Goal: Information Seeking & Learning: Understand process/instructions

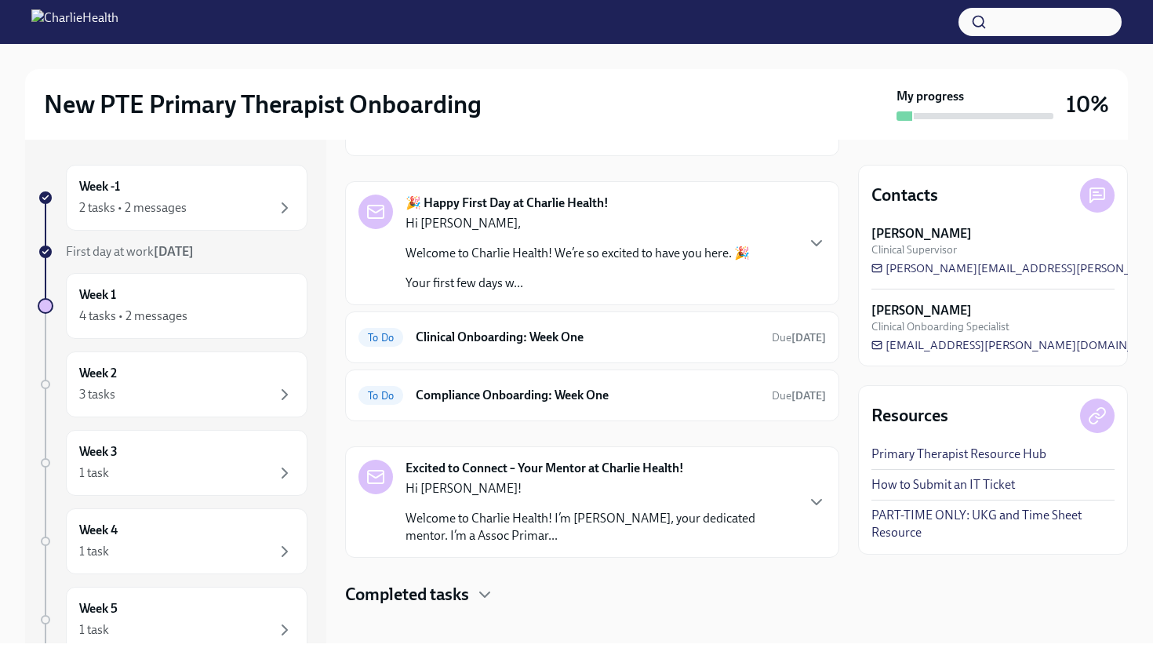
scroll to position [116, 0]
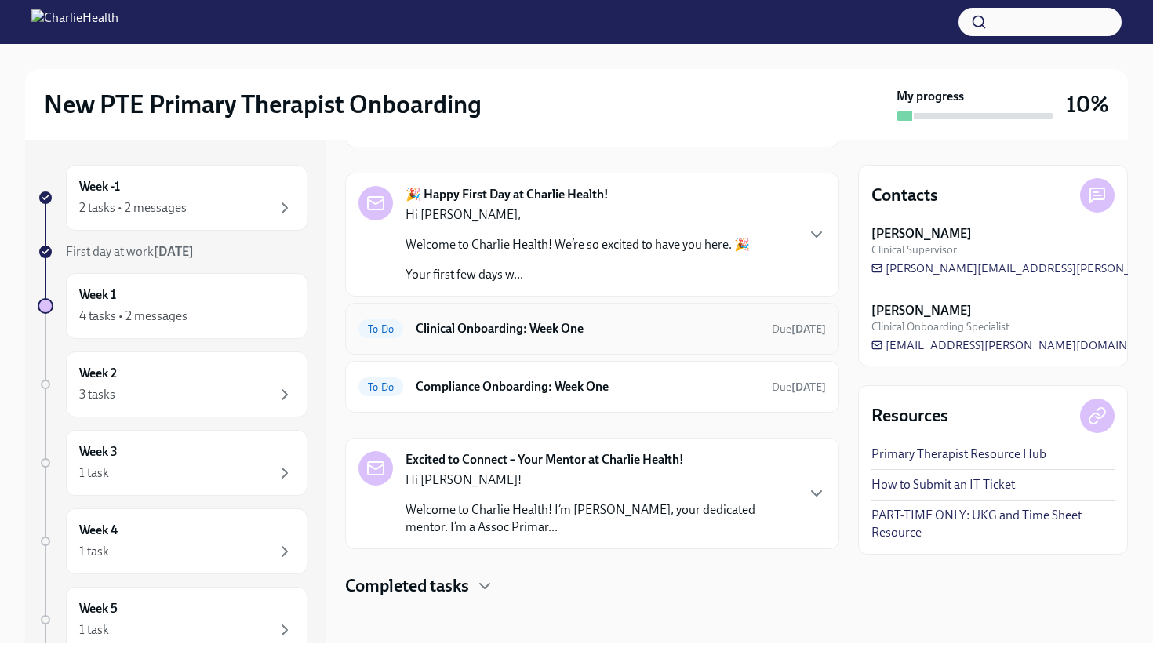
click at [483, 325] on h6 "Clinical Onboarding: Week One" at bounding box center [587, 328] width 343 height 17
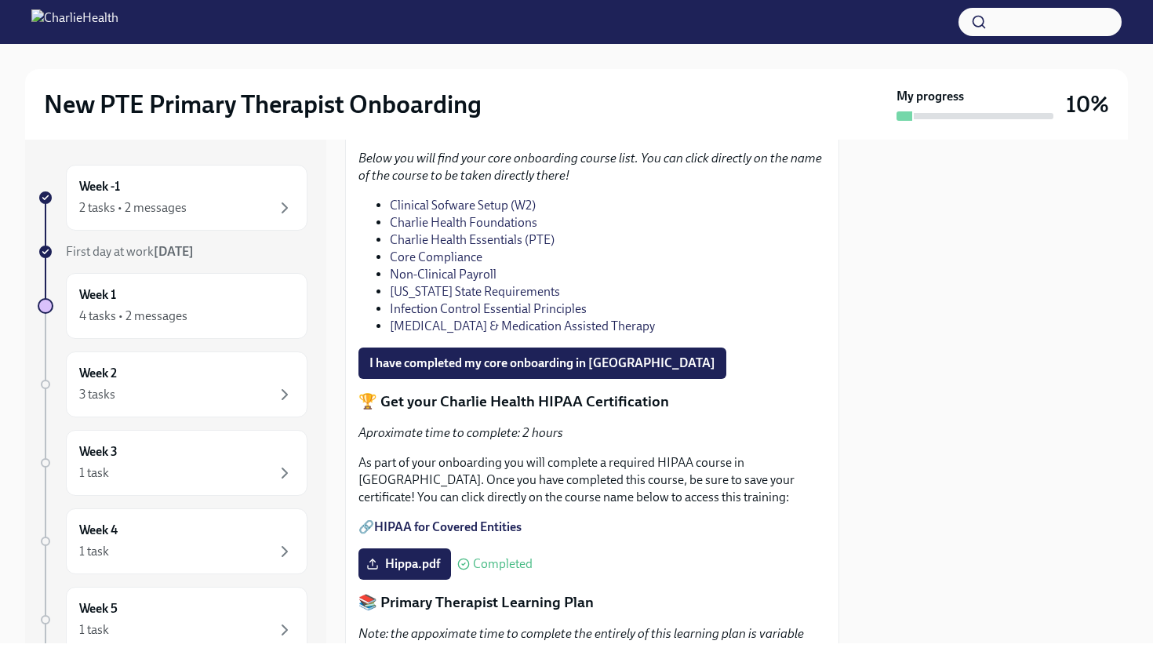
scroll to position [1184, 0]
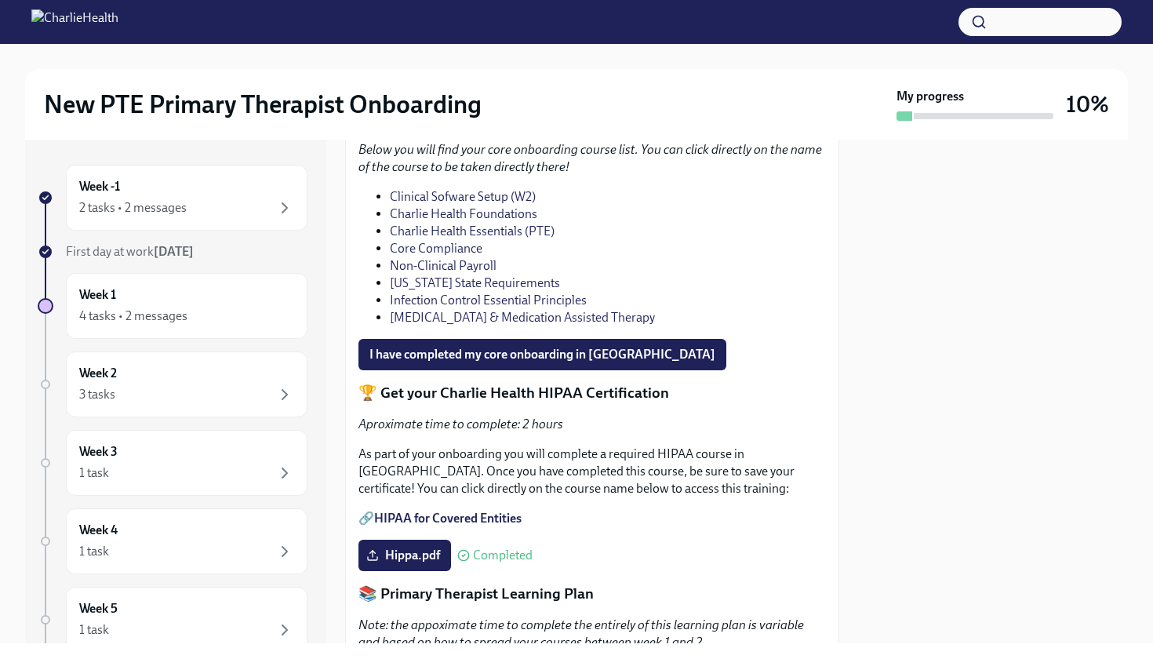
click at [480, 204] on link "Clinical Sofware Setup (W2)" at bounding box center [463, 196] width 146 height 15
click at [474, 204] on link "Clinical Sofware Setup (W2)" at bounding box center [463, 196] width 146 height 15
click at [477, 221] on link "Charlie Health Foundations" at bounding box center [463, 213] width 147 height 15
click at [496, 238] on link "Charlie Health Essentials (PTE)" at bounding box center [472, 230] width 165 height 15
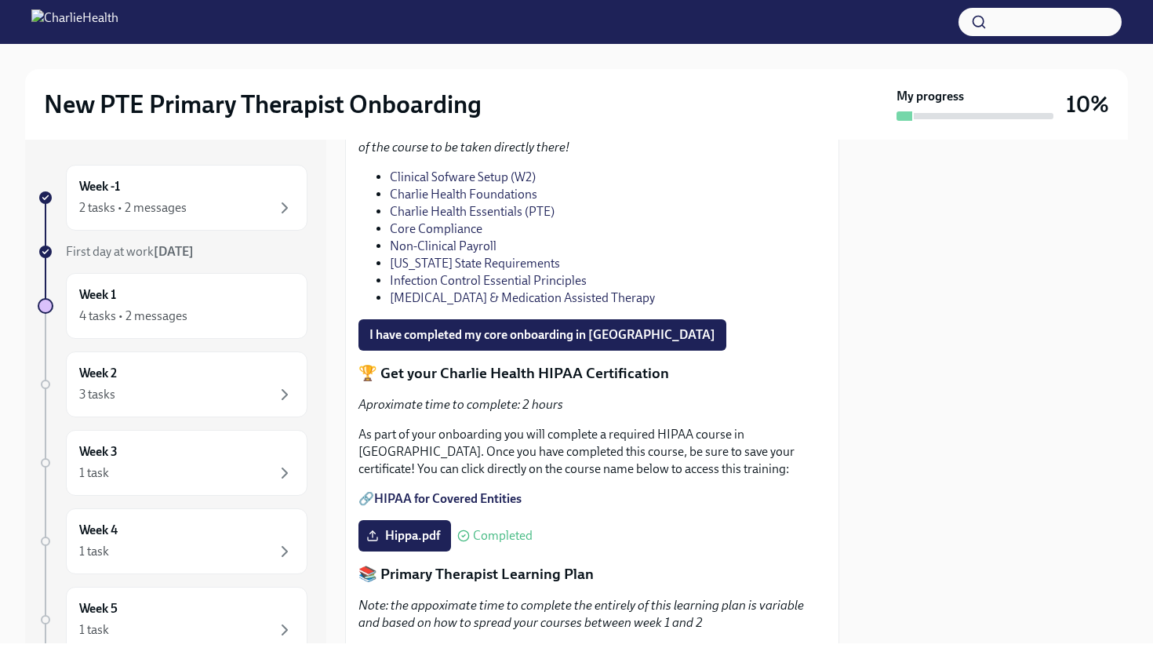
scroll to position [1208, 0]
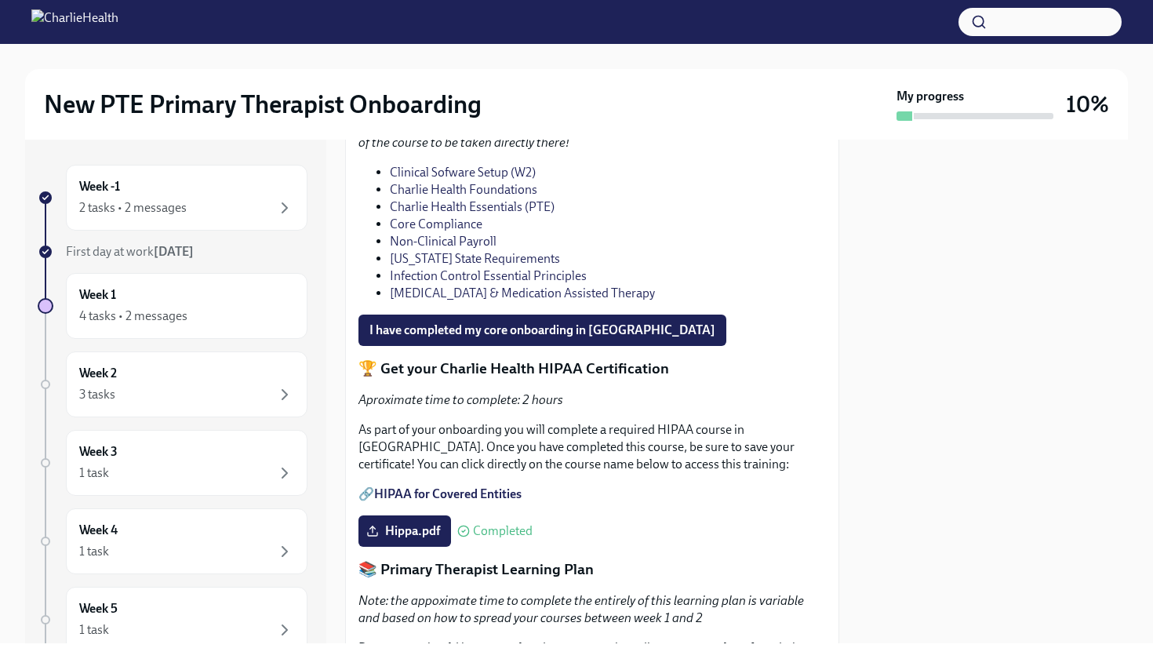
click at [442, 231] on link "Core Compliance" at bounding box center [436, 223] width 93 height 15
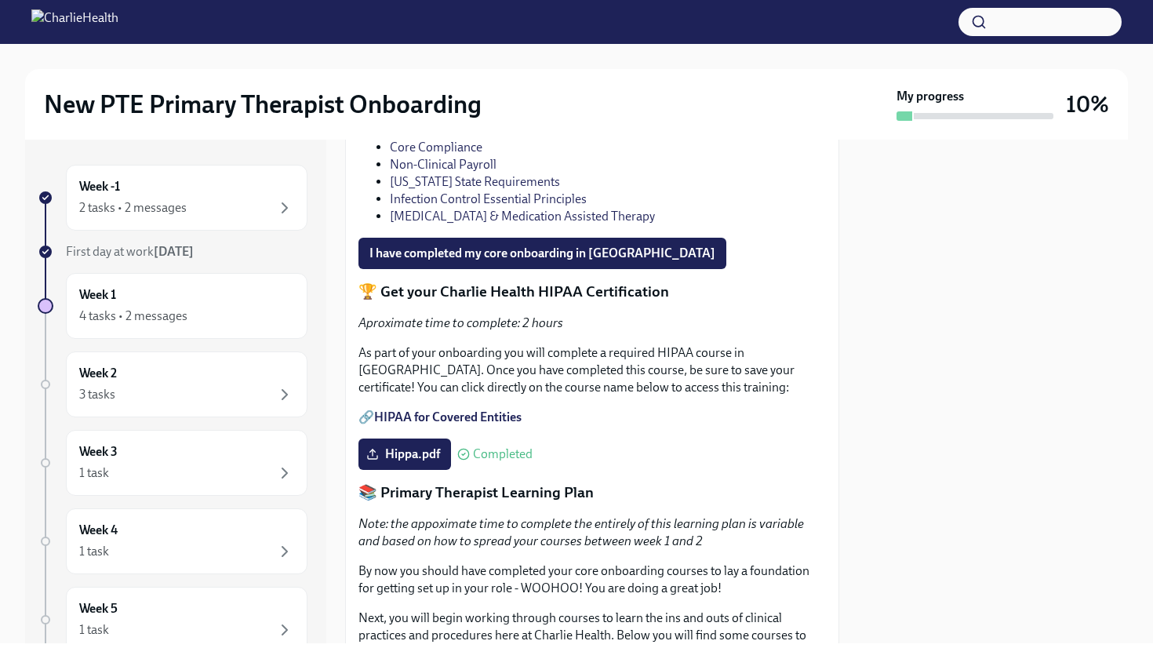
scroll to position [1285, 0]
click at [508, 207] on link "Infection Control Essential Principles" at bounding box center [488, 199] width 197 height 15
click at [524, 224] on link "Substance Use Disorder & Medication Assisted Therapy" at bounding box center [522, 216] width 265 height 15
click at [516, 190] on link "Louisiana State Requirements" at bounding box center [475, 182] width 170 height 15
click at [531, 262] on span "I have completed my core onboarding in Docebo" at bounding box center [542, 254] width 346 height 16
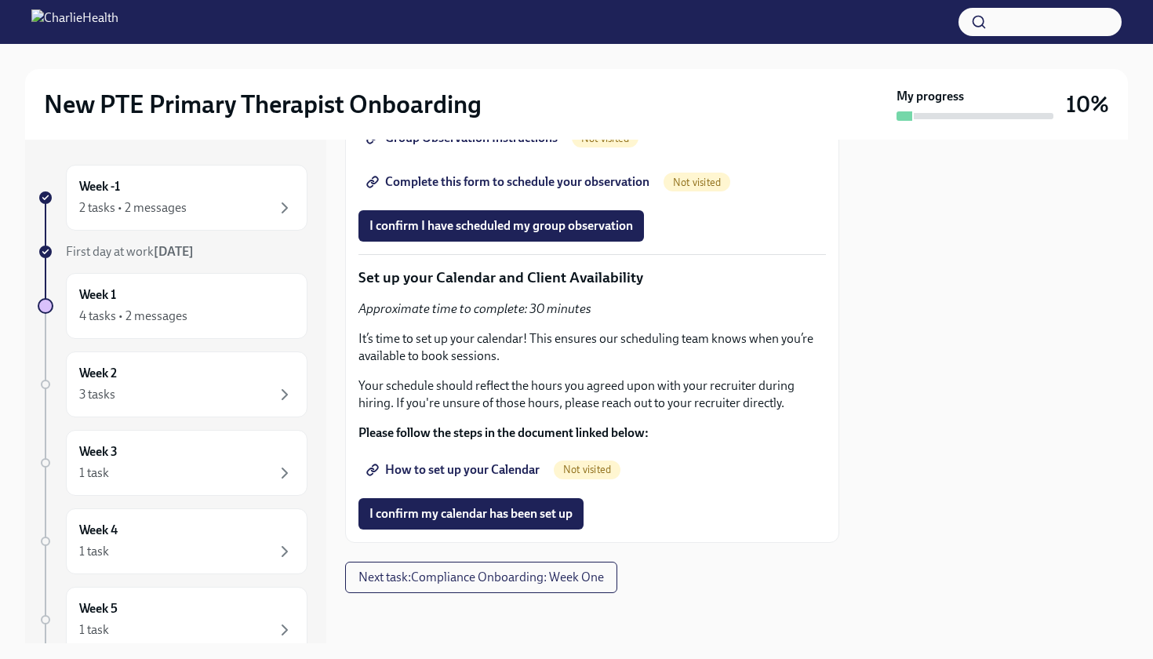
scroll to position [0, 0]
click at [170, 390] on div "3 tasks" at bounding box center [186, 394] width 215 height 19
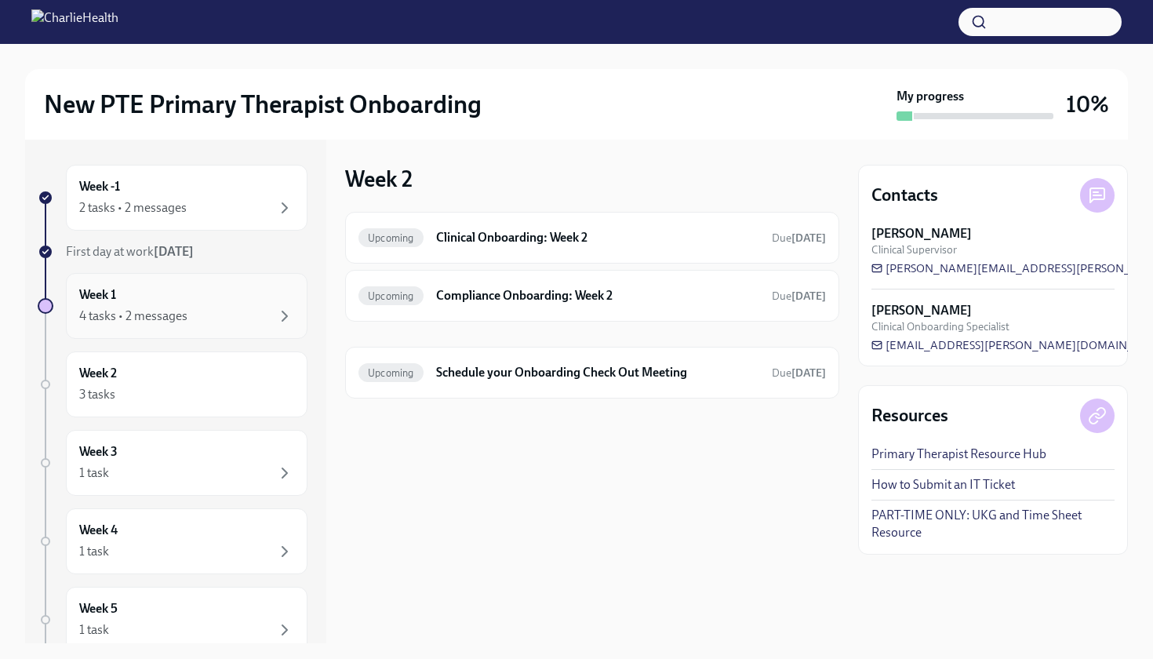
click at [194, 332] on div "Week 1 4 tasks • 2 messages" at bounding box center [187, 306] width 242 height 66
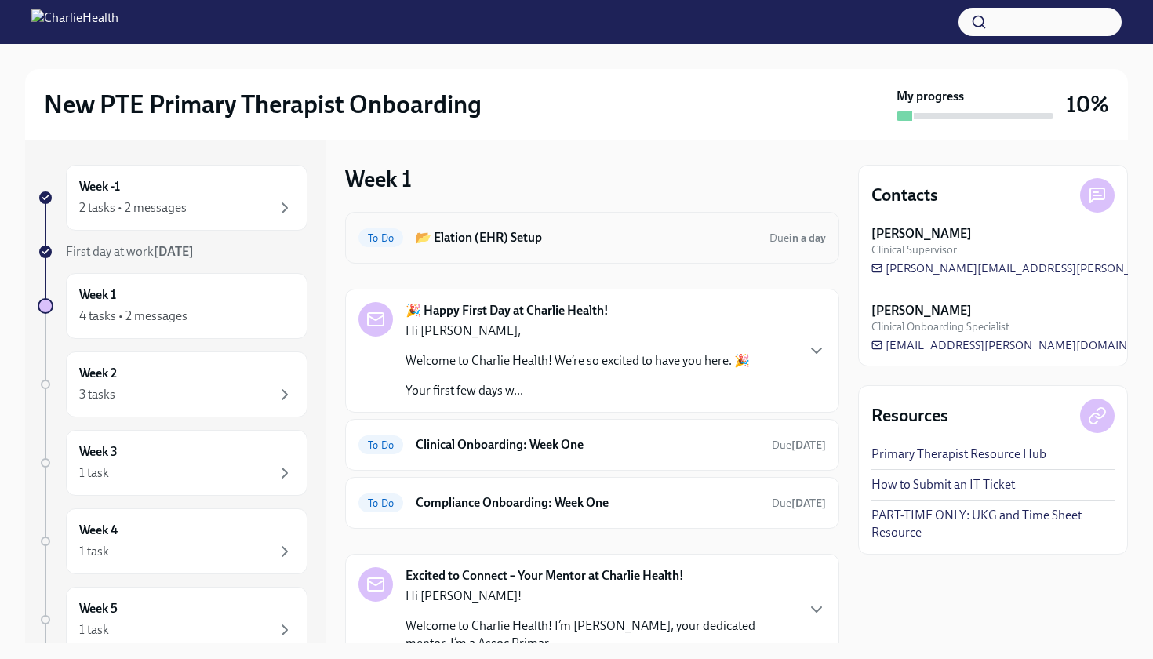
click at [684, 233] on h6 "📂 Elation (EHR) Setup" at bounding box center [586, 237] width 341 height 17
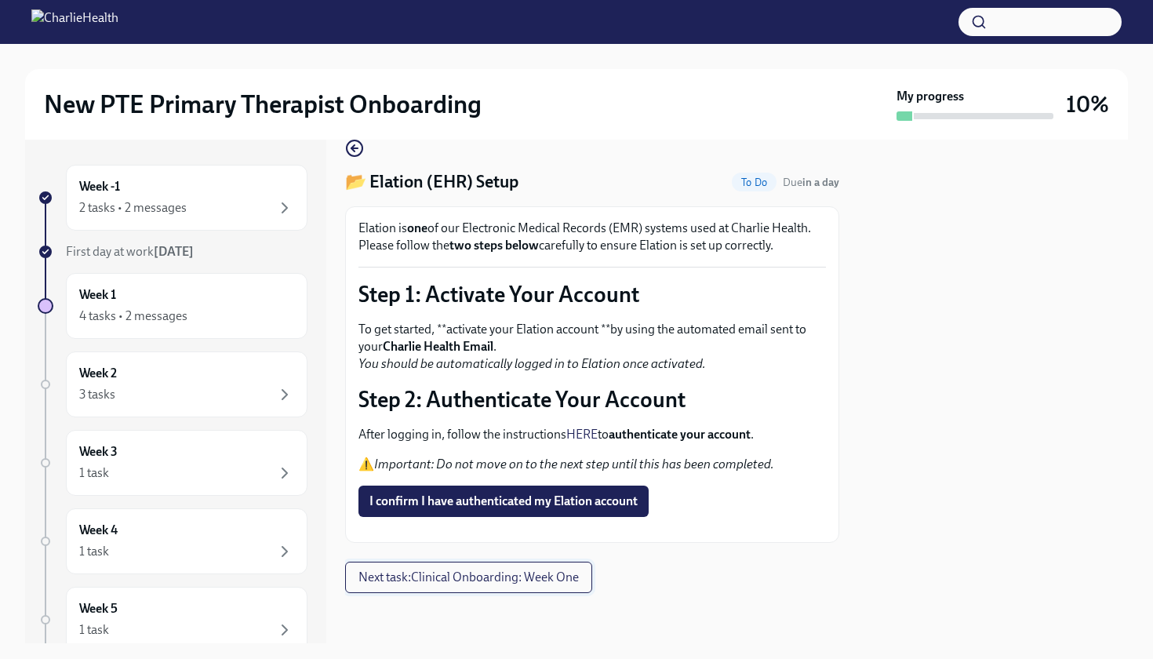
click at [512, 580] on span "Next task : Clinical Onboarding: Week One" at bounding box center [468, 577] width 220 height 16
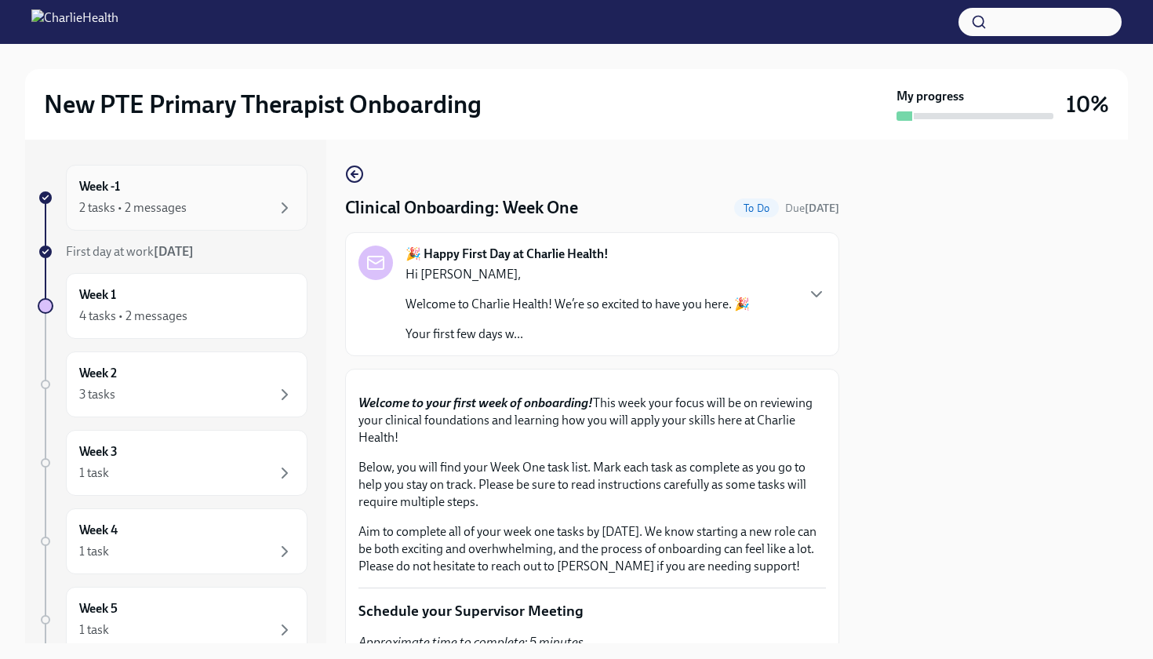
click at [223, 212] on div "2 tasks • 2 messages" at bounding box center [186, 207] width 215 height 19
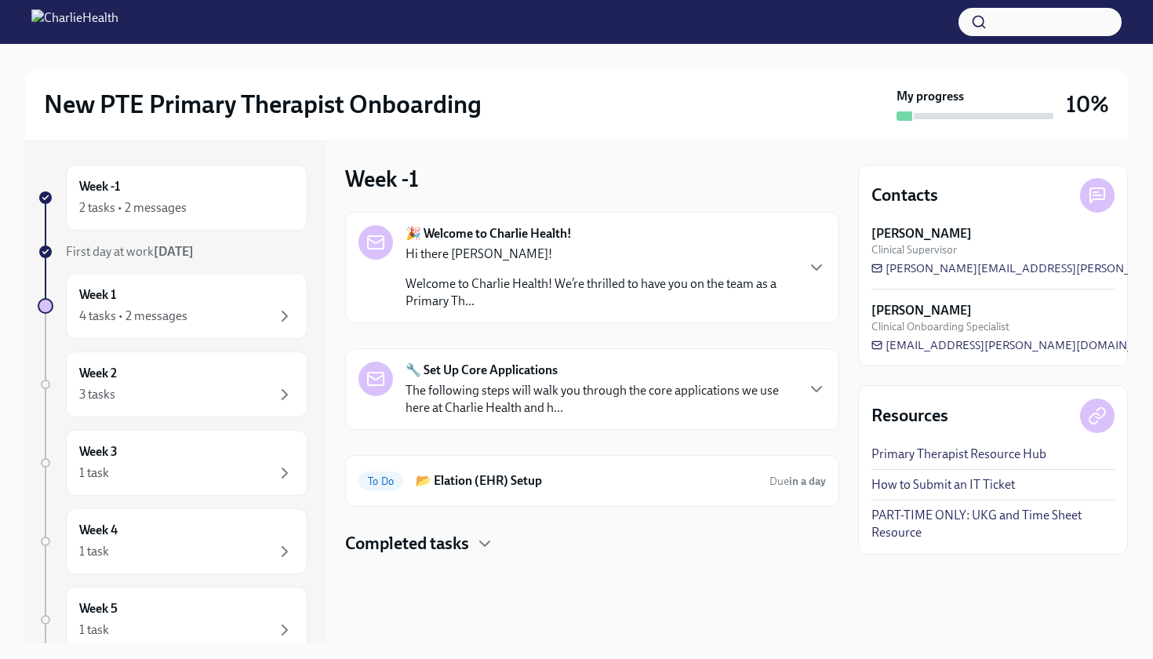
click at [718, 379] on div "🔧 Set Up Core Applications The following steps will walk you through the core a…" at bounding box center [599, 389] width 389 height 55
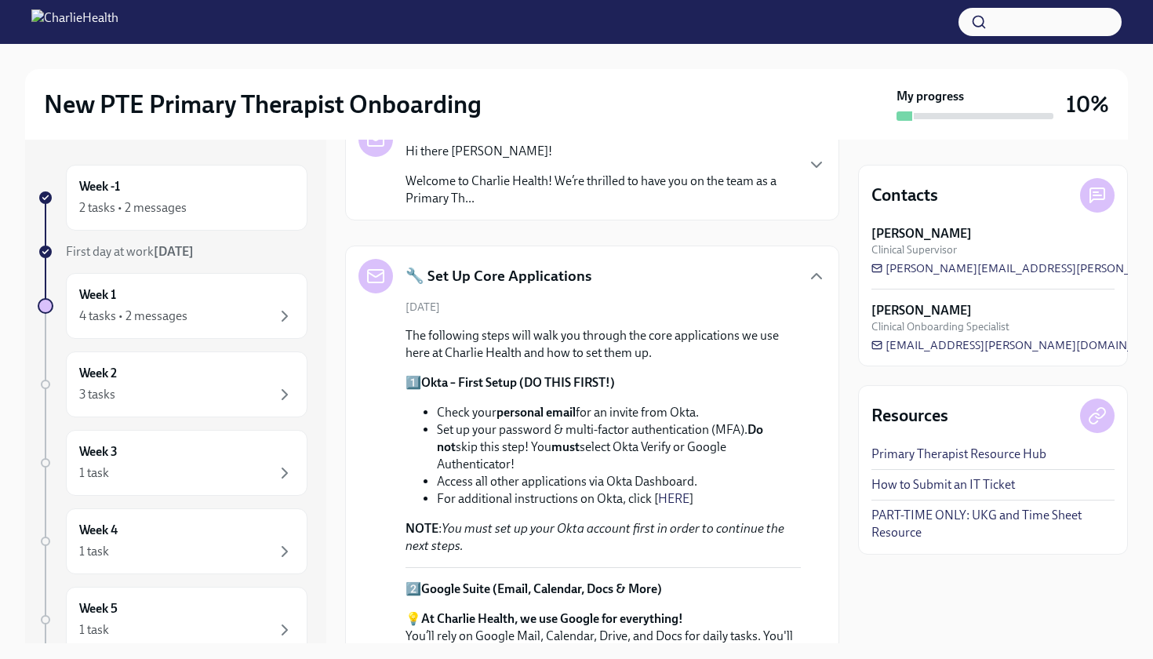
scroll to position [82, 0]
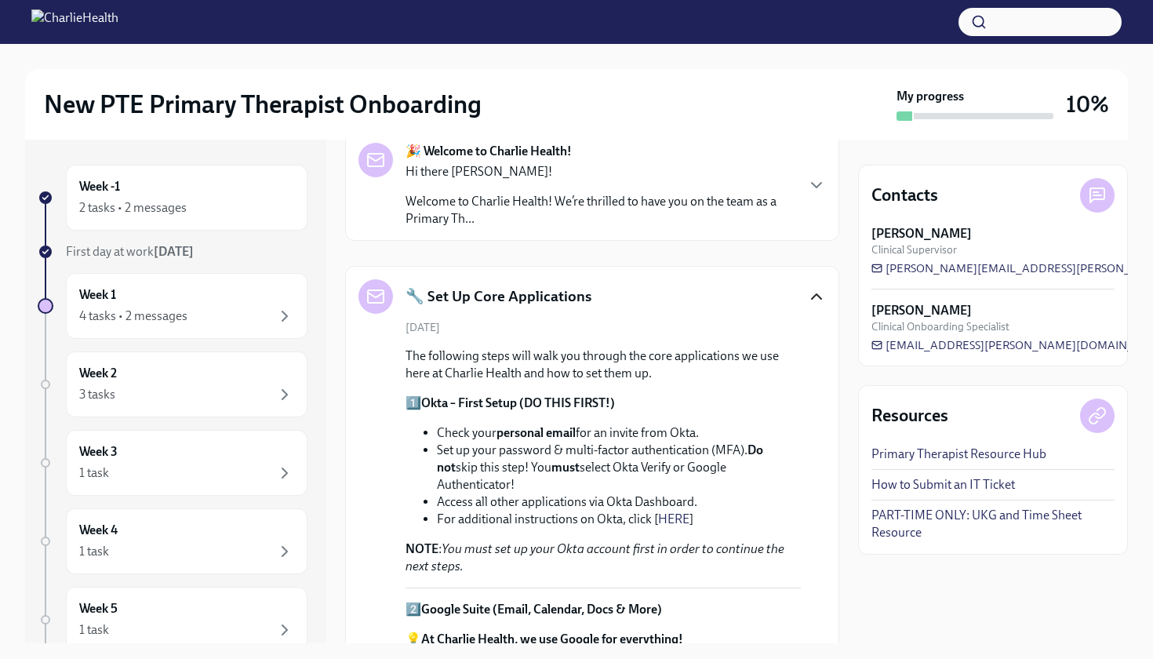
click at [818, 300] on icon "button" at bounding box center [816, 296] width 19 height 19
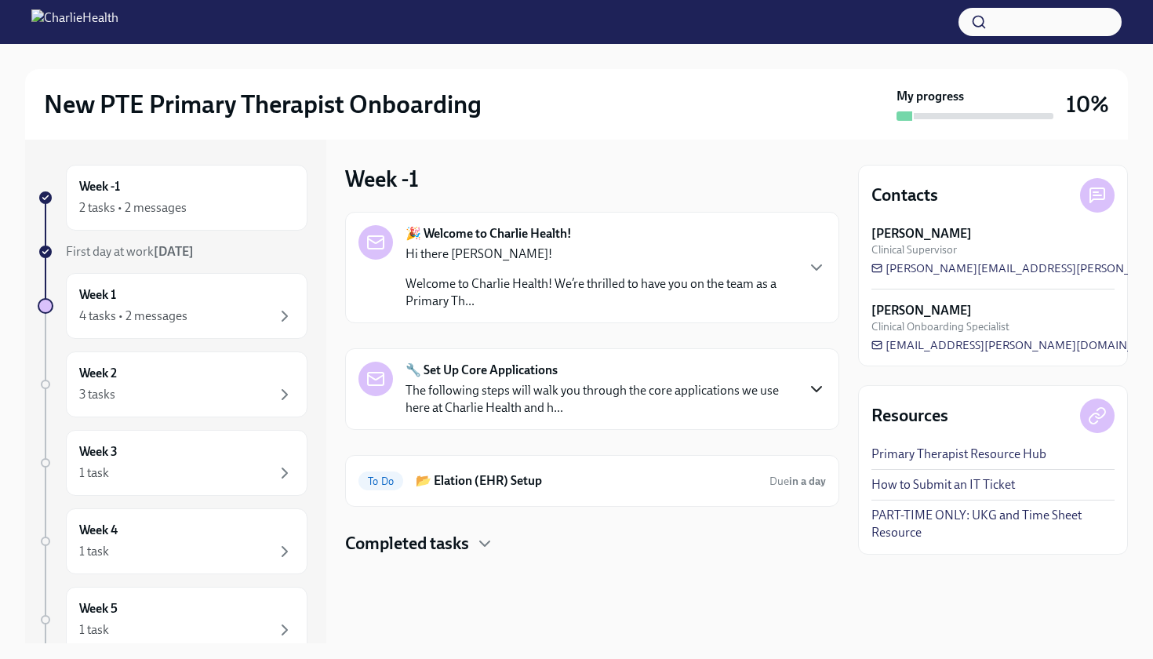
scroll to position [0, 0]
click at [583, 244] on div "🎉 Welcome to Charlie Health! Hi there Michael! Welcome to Charlie Health! We’re…" at bounding box center [599, 267] width 389 height 85
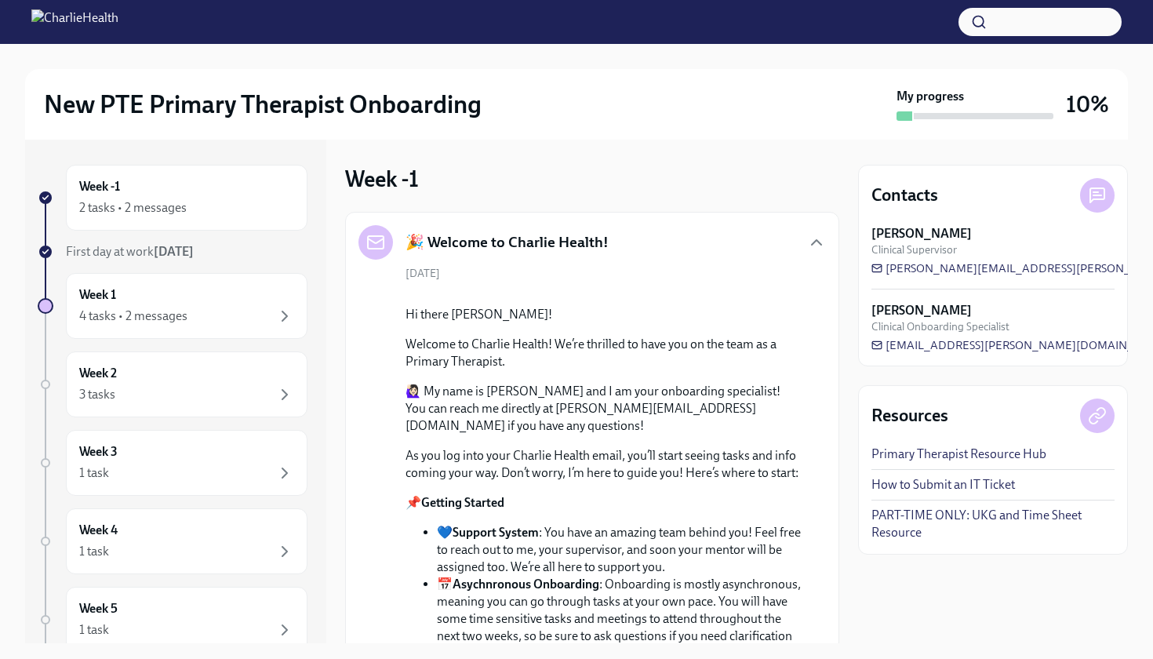
click at [721, 237] on div "🎉 Welcome to Charlie Health!" at bounding box center [591, 242] width 467 height 35
click at [787, 238] on div "🎉 Welcome to Charlie Health!" at bounding box center [591, 242] width 467 height 35
click at [820, 245] on icon "button" at bounding box center [816, 242] width 19 height 19
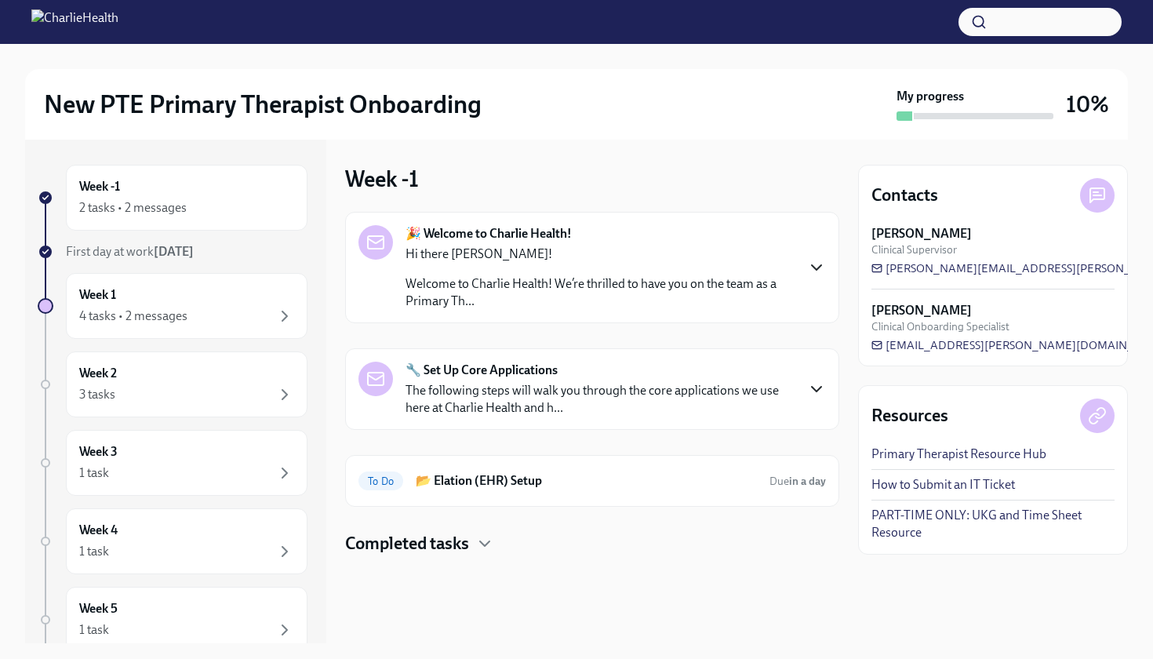
click at [469, 548] on h4 "Completed tasks" at bounding box center [407, 544] width 124 height 24
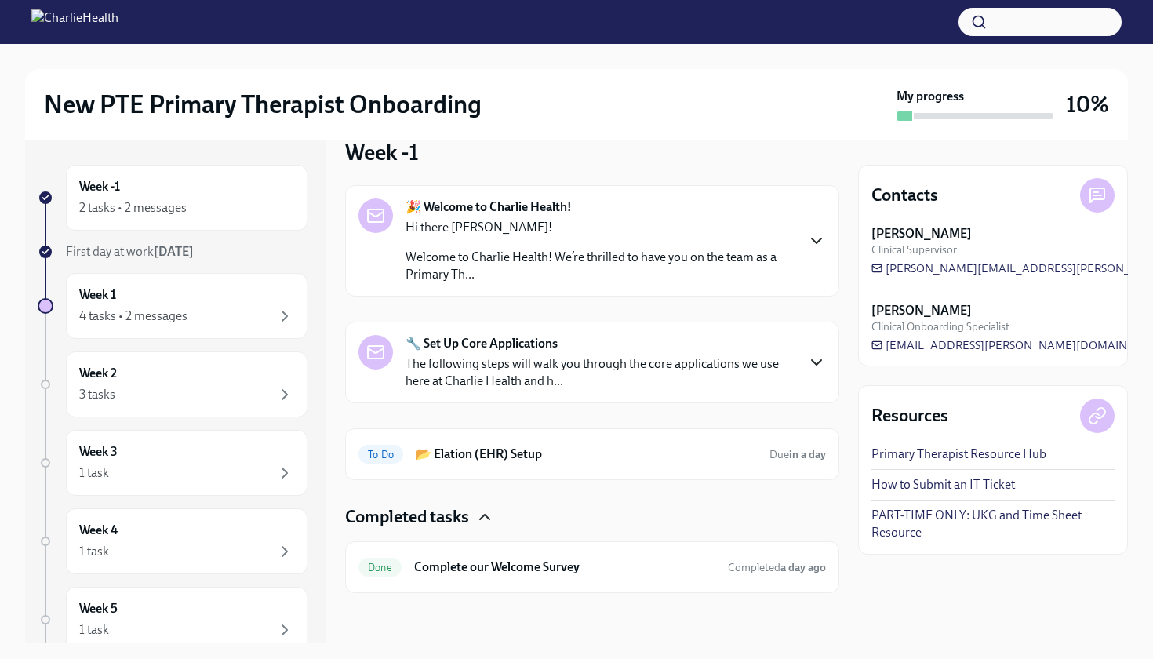
scroll to position [27, 0]
click at [483, 521] on icon "button" at bounding box center [484, 516] width 19 height 19
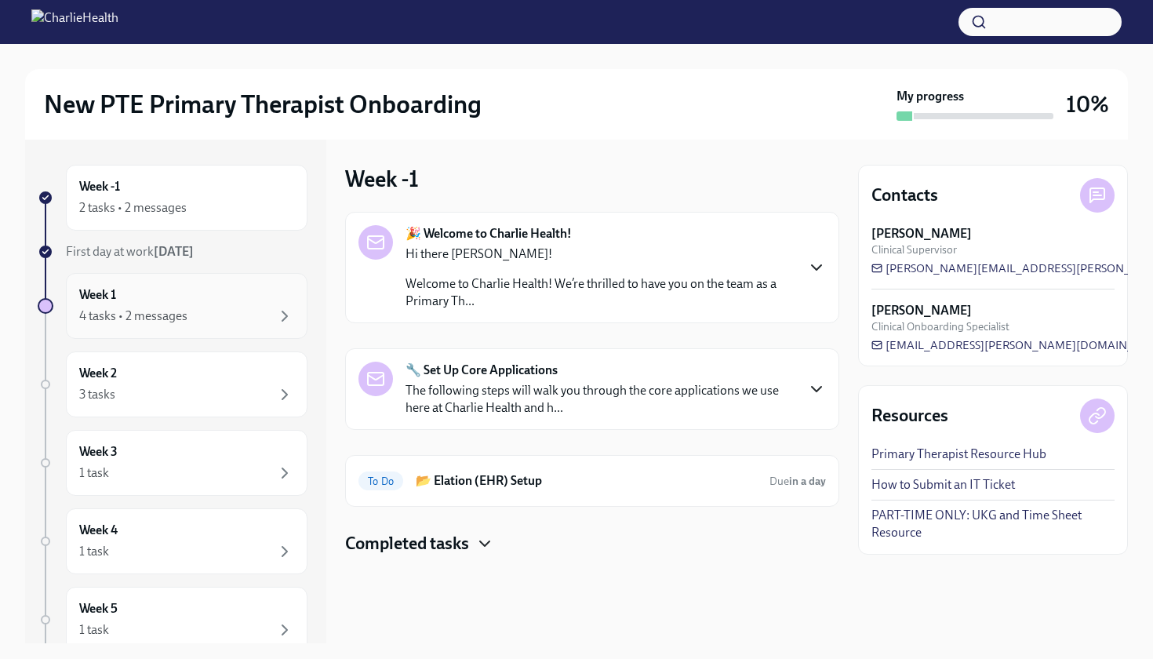
click at [185, 299] on div "Week 1 4 tasks • 2 messages" at bounding box center [186, 305] width 215 height 39
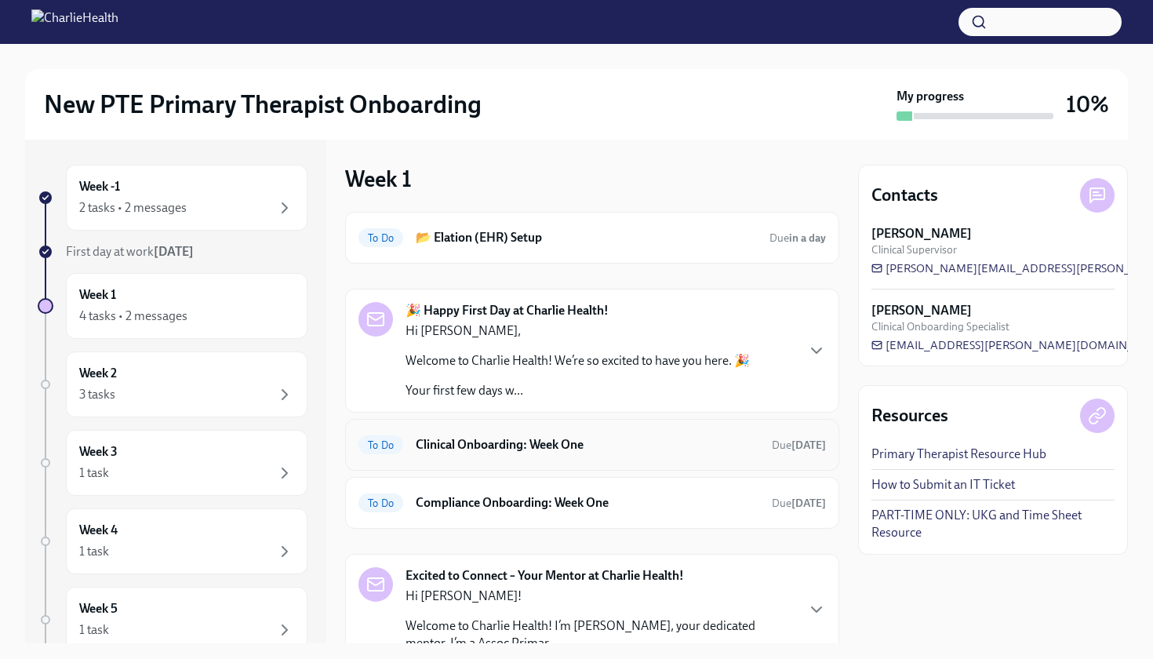
click at [522, 451] on h6 "Clinical Onboarding: Week One" at bounding box center [587, 444] width 343 height 17
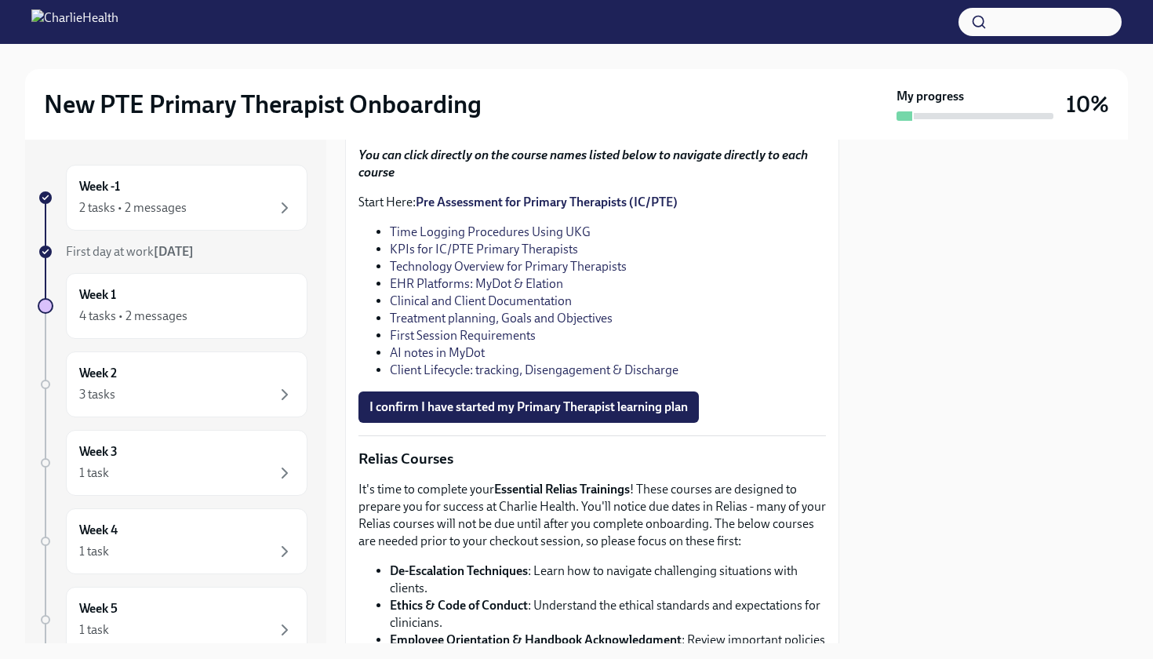
scroll to position [1924, 0]
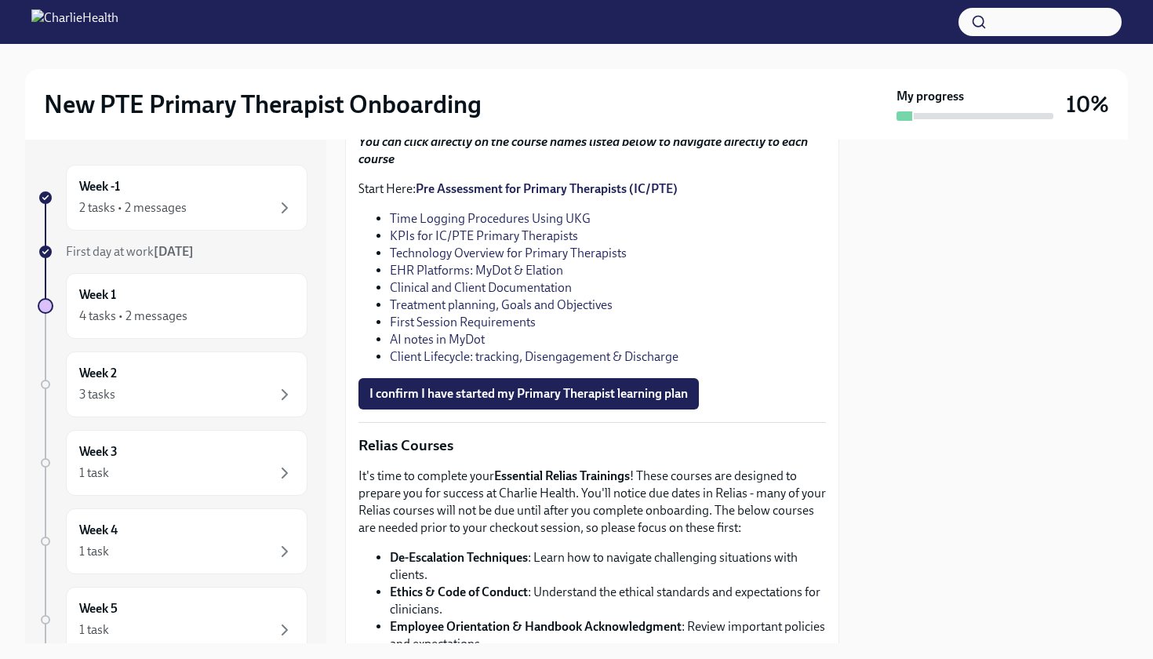
click at [531, 226] on link "Time Logging Procedures Using UKG" at bounding box center [490, 218] width 201 height 15
click at [478, 243] on link "KPIs for IC/PTE Primary Therapists" at bounding box center [484, 235] width 188 height 15
click at [460, 260] on link "Technology Overview for Primary Therapists" at bounding box center [508, 252] width 237 height 15
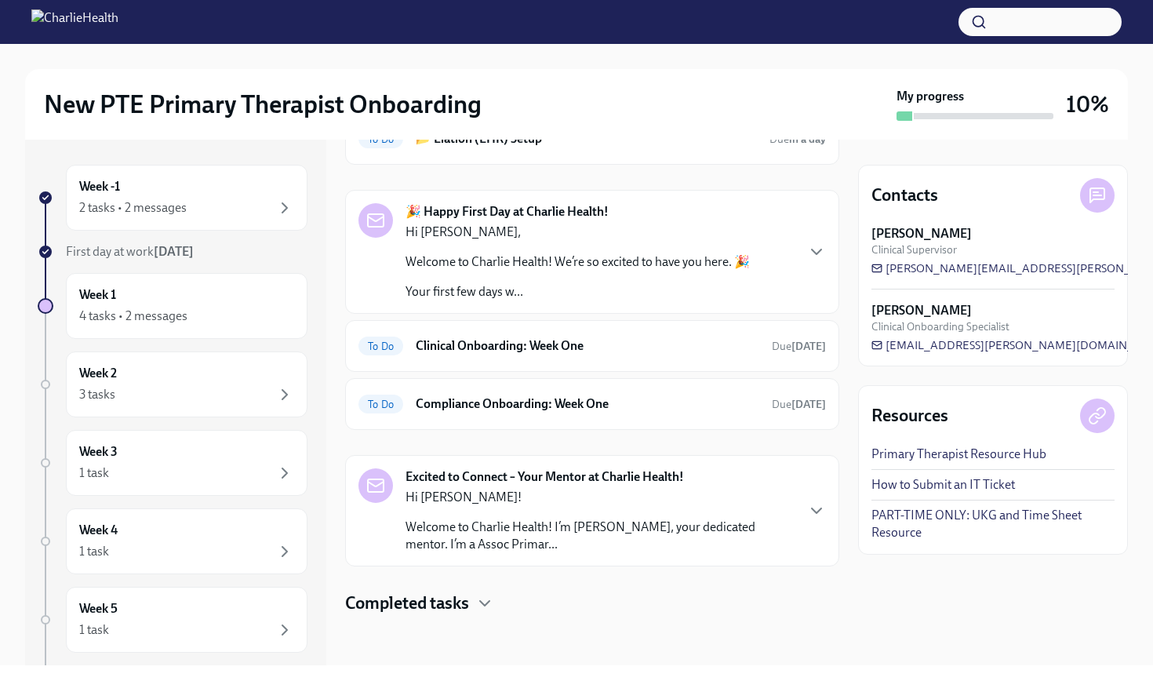
click at [372, 600] on h4 "Completed tasks" at bounding box center [407, 603] width 124 height 24
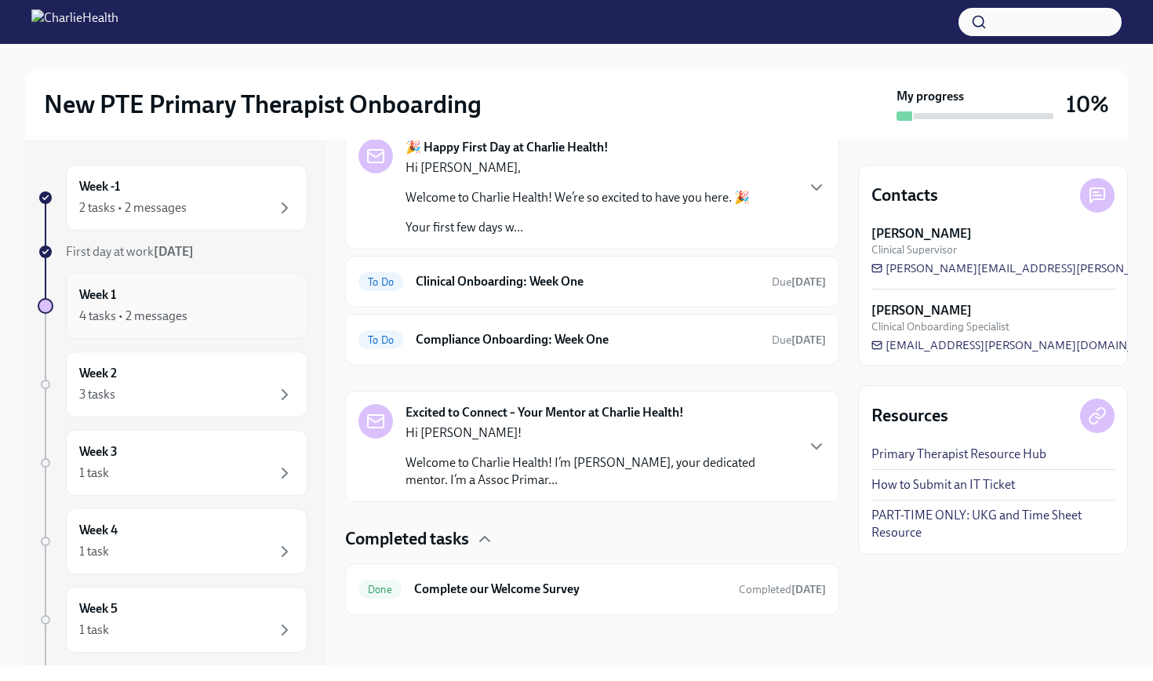
click at [190, 318] on div "4 tasks • 2 messages" at bounding box center [186, 316] width 215 height 19
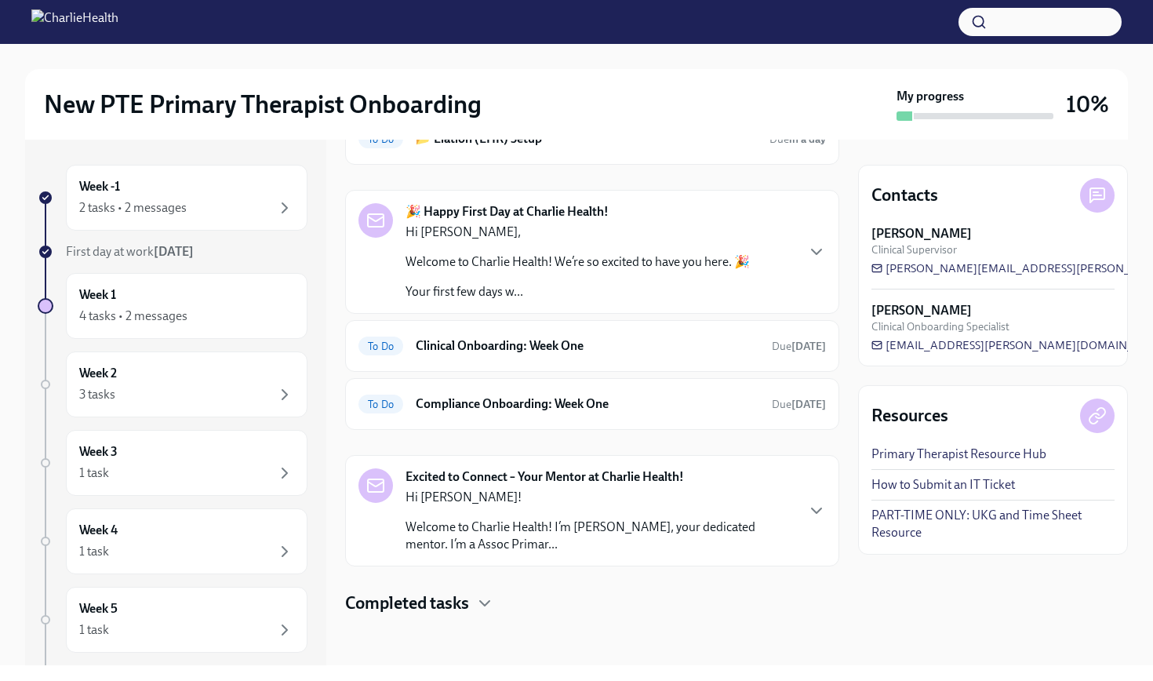
click at [412, 601] on h4 "Completed tasks" at bounding box center [407, 603] width 124 height 24
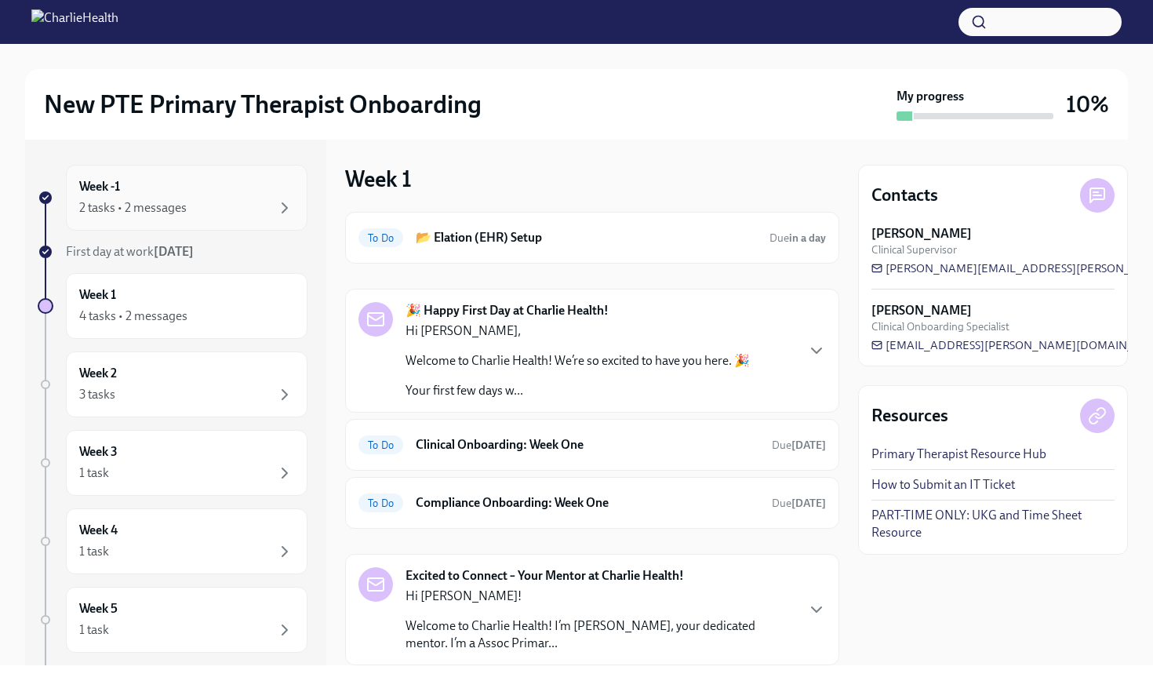
click at [259, 199] on div "2 tasks • 2 messages" at bounding box center [186, 207] width 215 height 19
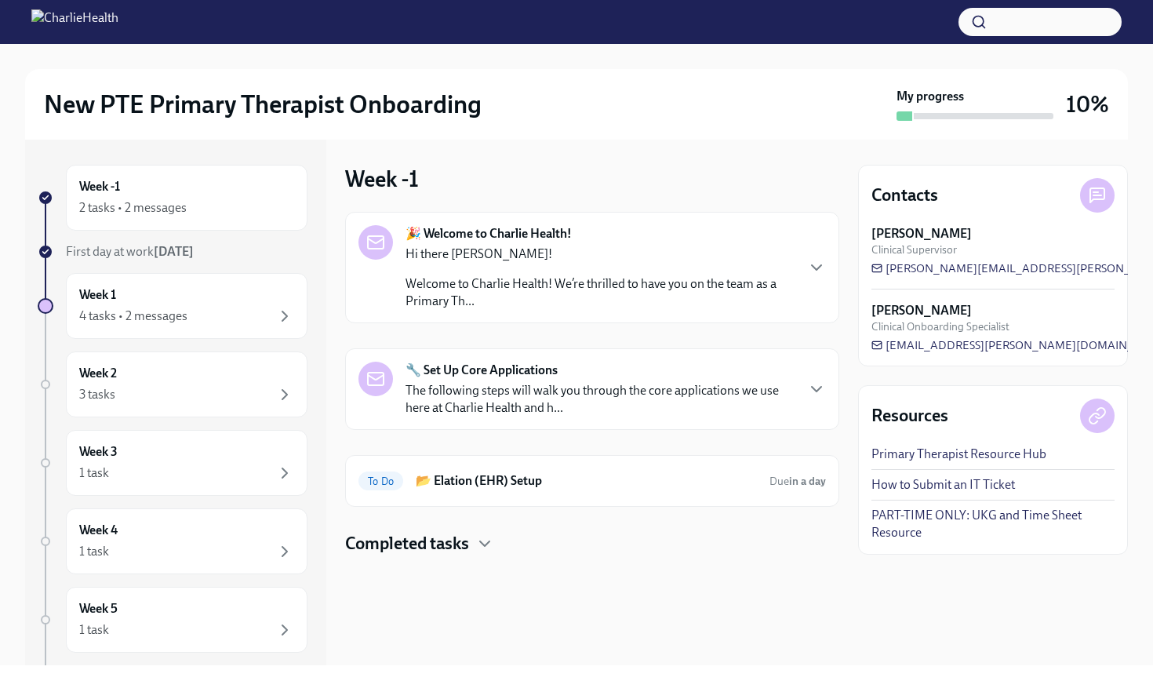
click at [520, 369] on strong "🔧 Set Up Core Applications" at bounding box center [481, 370] width 152 height 17
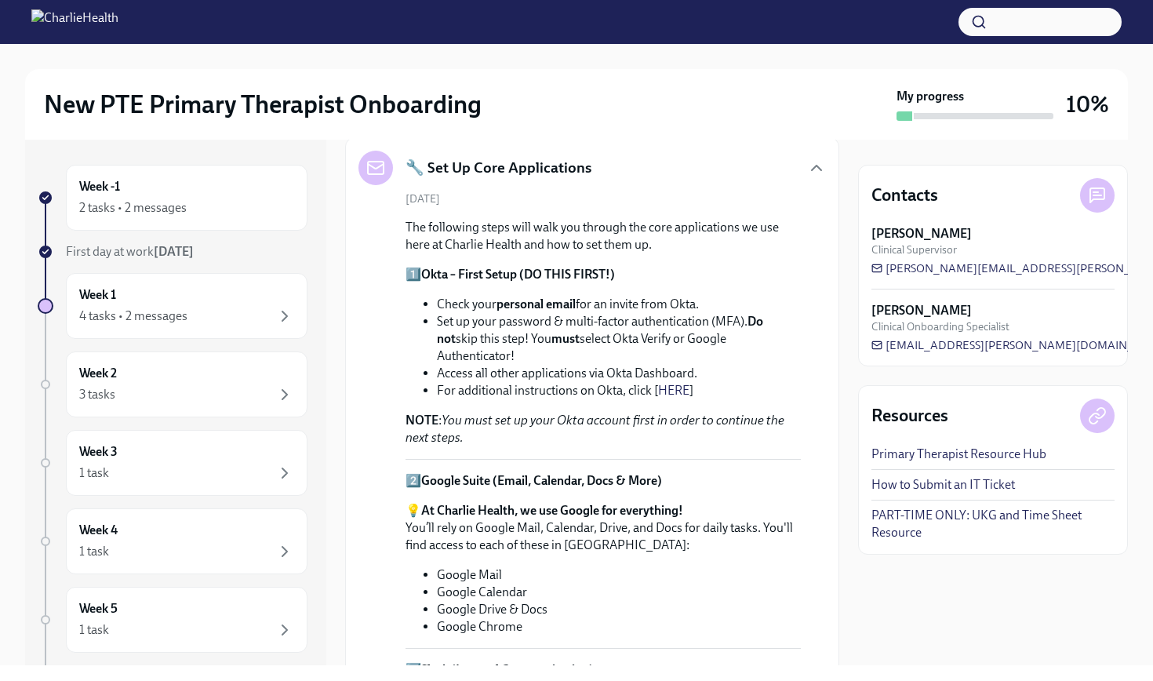
scroll to position [217, 0]
